Goal: Information Seeking & Learning: Learn about a topic

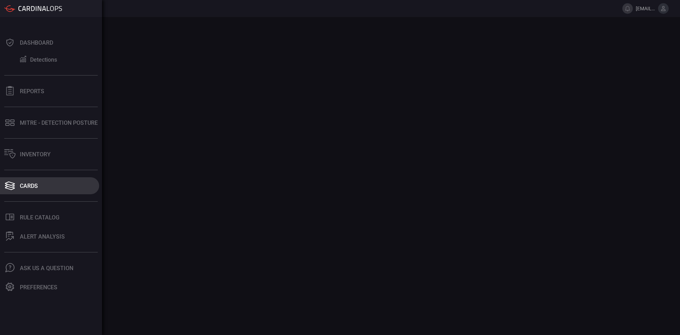
click at [51, 183] on button "Cards" at bounding box center [49, 185] width 99 height 17
click at [36, 97] on button "Reports" at bounding box center [49, 91] width 99 height 17
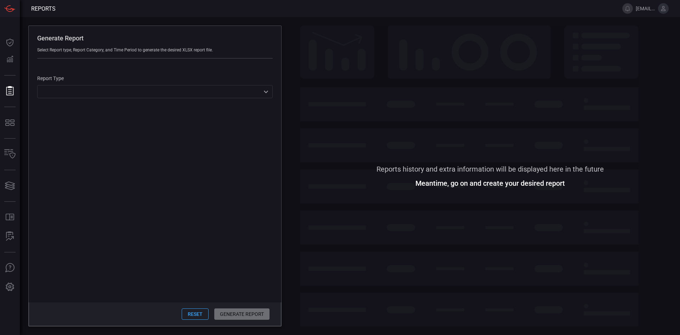
click at [255, 311] on div "Reset Generate Report" at bounding box center [155, 314] width 253 height 24
click at [209, 316] on div "Reset Generate Report" at bounding box center [155, 314] width 253 height 24
click at [201, 311] on button "Reset" at bounding box center [195, 313] width 27 height 11
drag, startPoint x: 300, startPoint y: 220, endPoint x: 301, endPoint y: 205, distance: 14.2
click at [301, 220] on span at bounding box center [490, 256] width 380 height 141
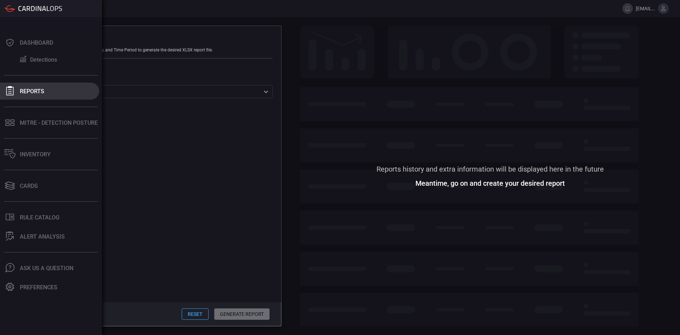
click at [7, 96] on div at bounding box center [9, 91] width 11 height 10
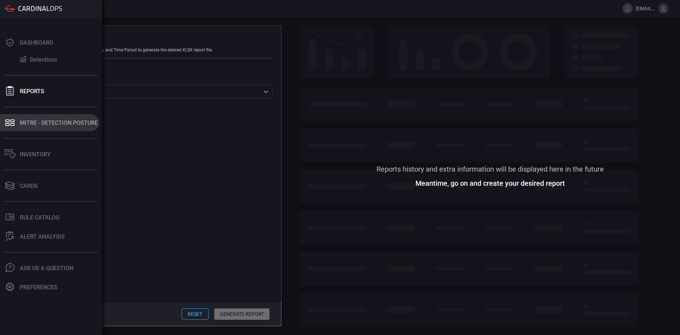
click at [24, 123] on div "MITRE - Detection Posture" at bounding box center [59, 122] width 78 height 7
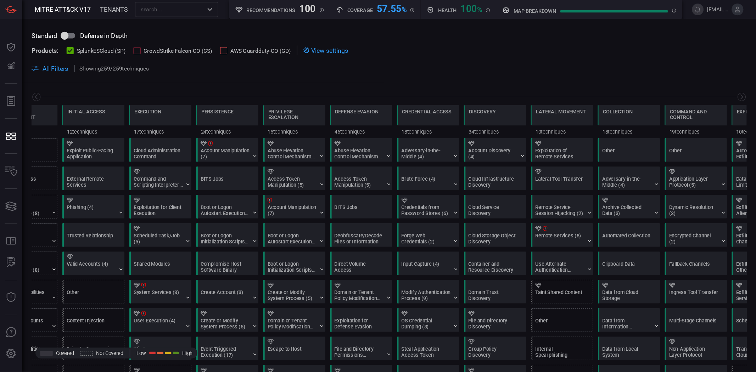
scroll to position [0, 93]
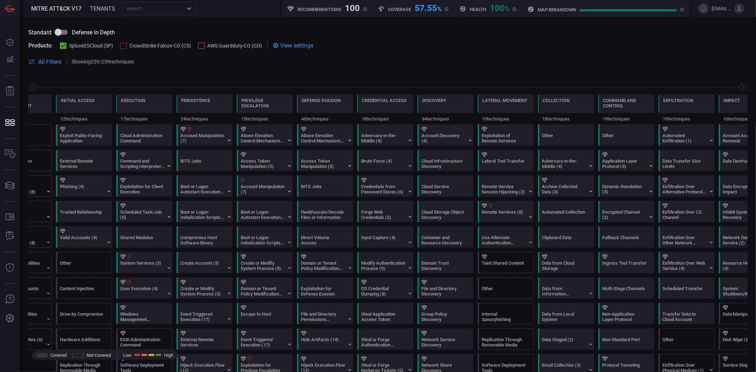
click at [172, 11] on input "text" at bounding box center [153, 8] width 59 height 9
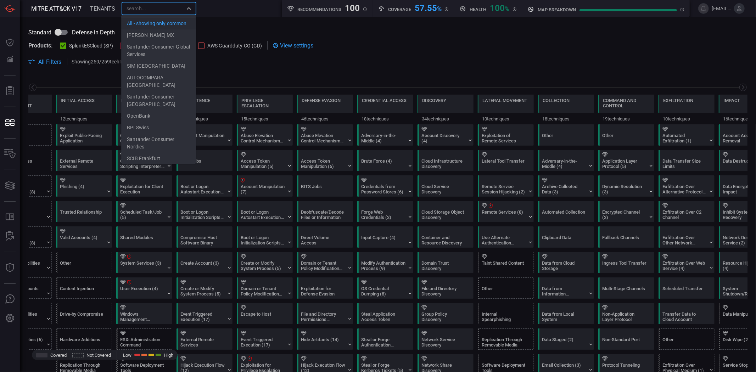
click at [172, 11] on input "text" at bounding box center [153, 8] width 59 height 9
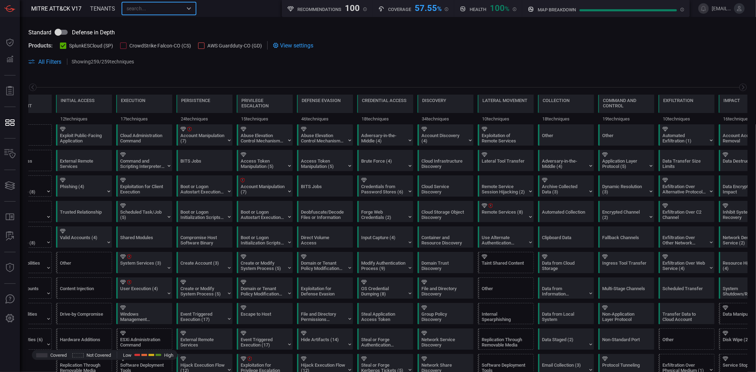
type input "All - showing only common"
click at [59, 34] on input "checkbox" at bounding box center [58, 32] width 40 height 13
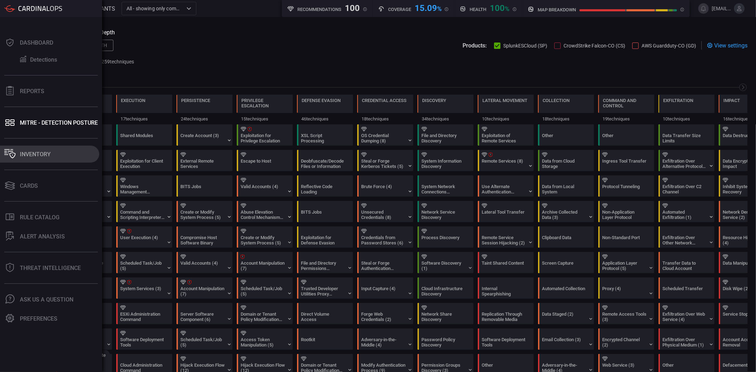
click at [20, 155] on div "Inventory" at bounding box center [35, 154] width 31 height 7
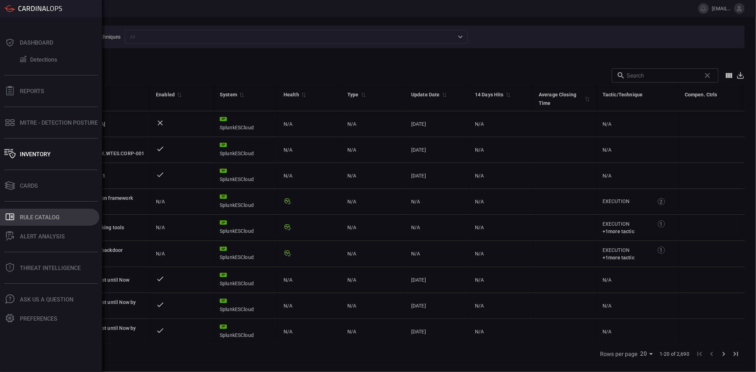
click at [38, 215] on div "Rule Catalog" at bounding box center [40, 217] width 40 height 7
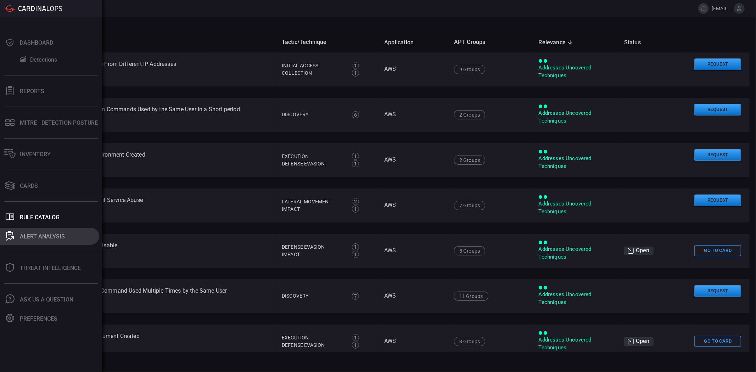
click at [21, 237] on div "ALERT ANALYSIS" at bounding box center [42, 236] width 45 height 7
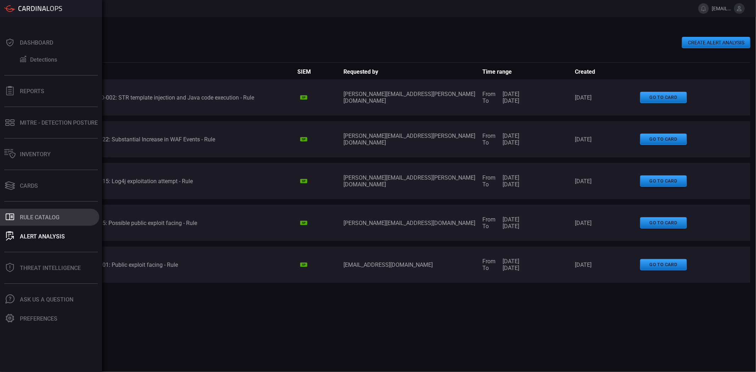
click at [47, 217] on div "Rule Catalog" at bounding box center [40, 217] width 40 height 7
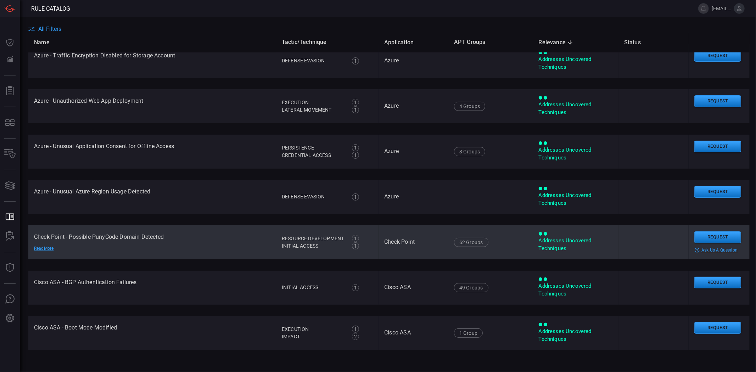
scroll to position [512, 0]
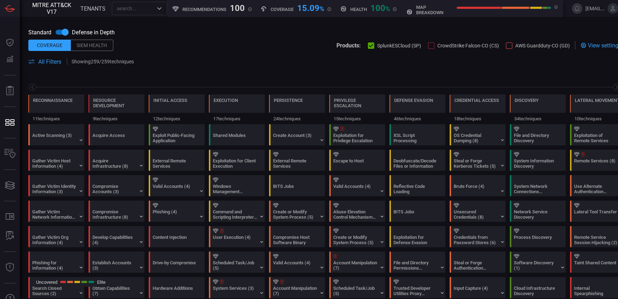
scroll to position [0, 92]
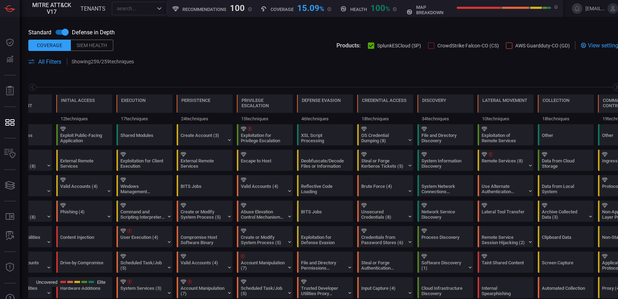
click at [55, 62] on span "All Filters" at bounding box center [49, 61] width 23 height 7
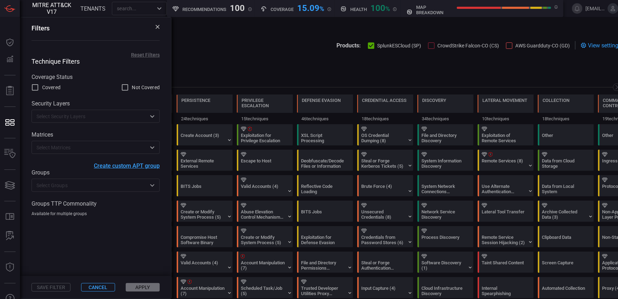
click at [63, 189] on input "text" at bounding box center [90, 185] width 112 height 9
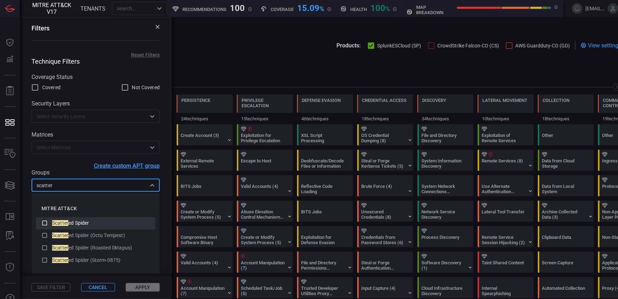
click at [103, 226] on div "Scatter ed Spider" at bounding box center [101, 223] width 98 height 7
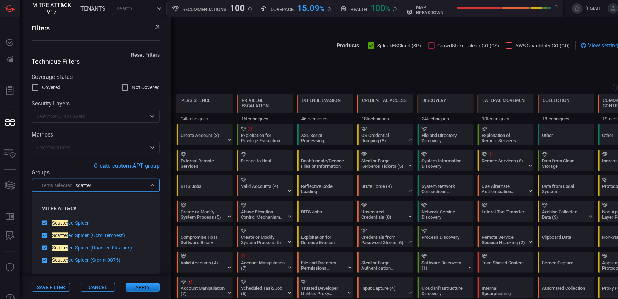
type input "scatter"
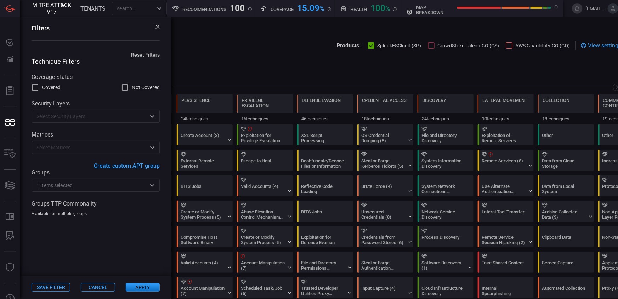
click at [138, 287] on button "Apply" at bounding box center [143, 287] width 34 height 9
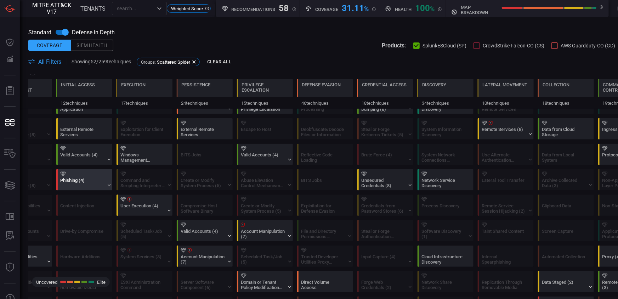
scroll to position [0, 0]
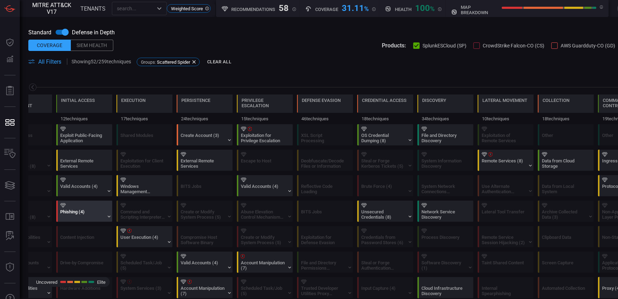
click at [81, 209] on div "Phishing (4)" at bounding box center [82, 214] width 44 height 11
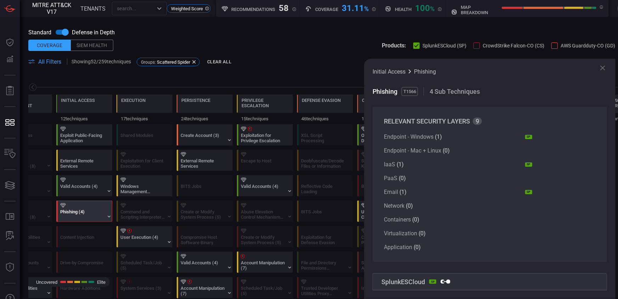
scroll to position [21, 0]
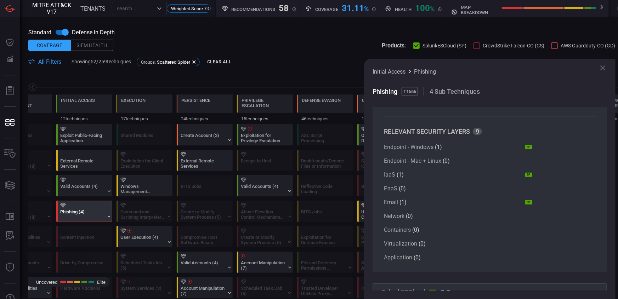
click at [604, 68] on icon at bounding box center [603, 68] width 5 height 5
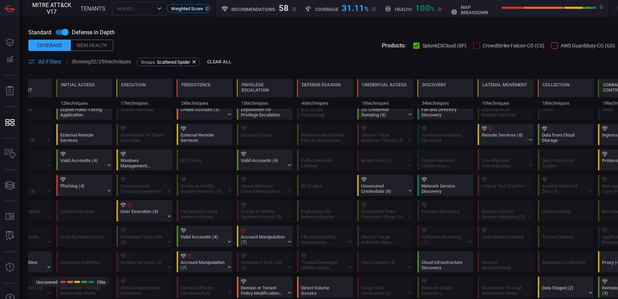
scroll to position [0, 0]
